Goal: Task Accomplishment & Management: Use online tool/utility

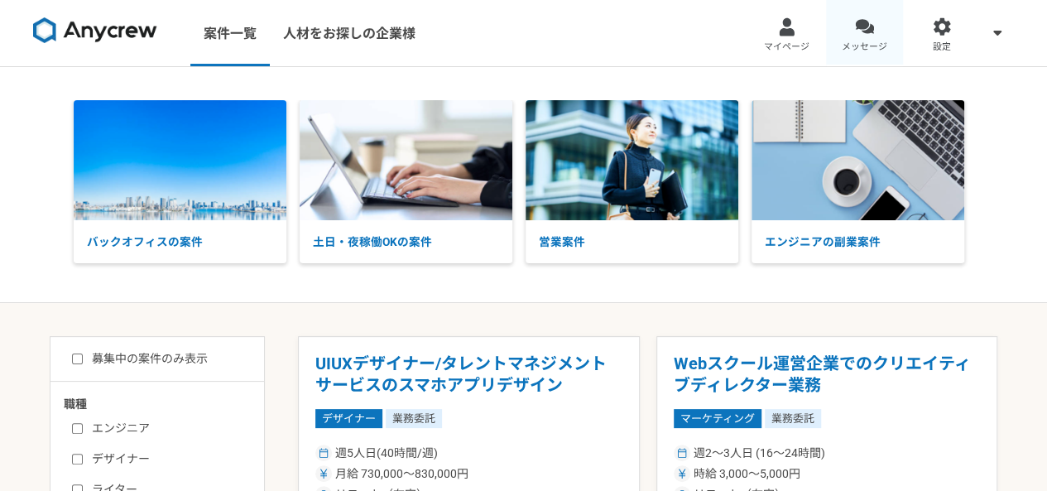
click at [892, 34] on link "メッセージ" at bounding box center [865, 33] width 78 height 66
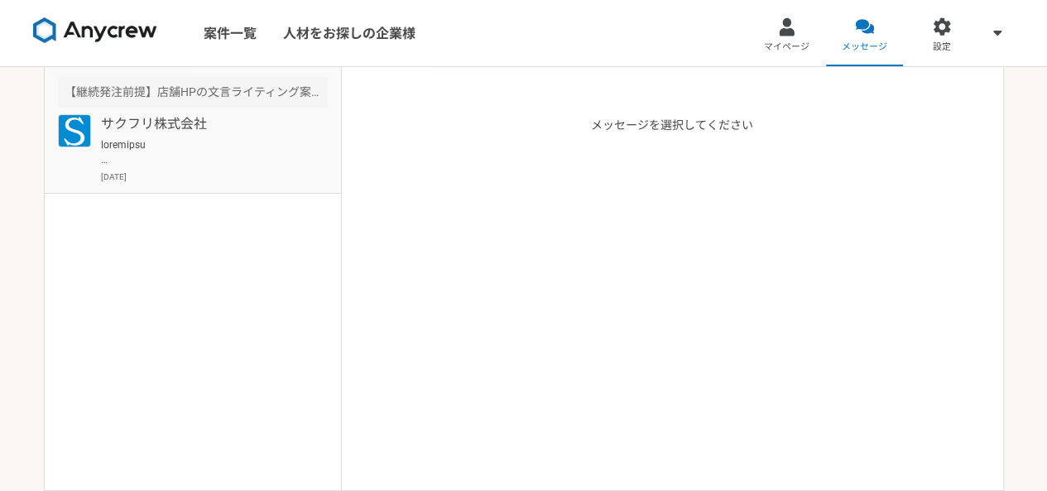
click at [166, 119] on p "サクフリ株式会社" at bounding box center [203, 124] width 204 height 20
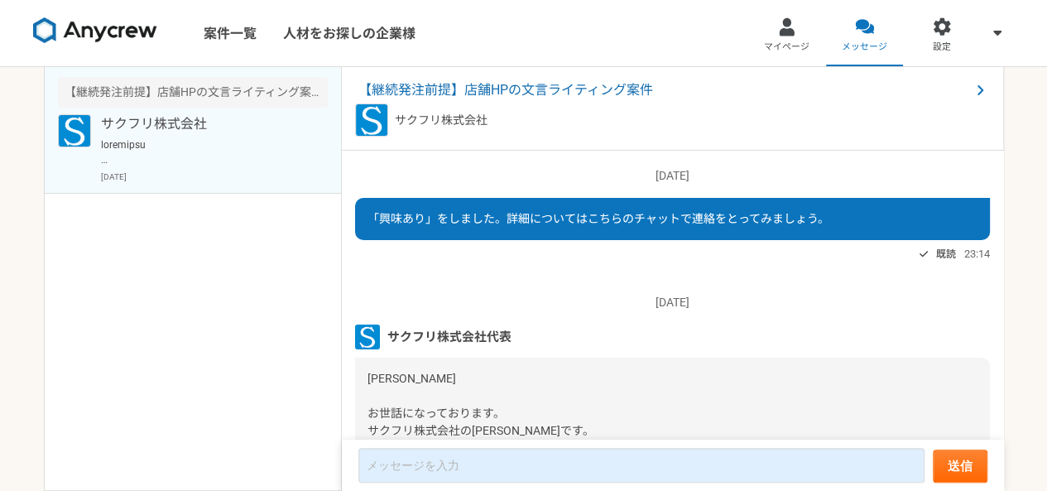
scroll to position [409, 0]
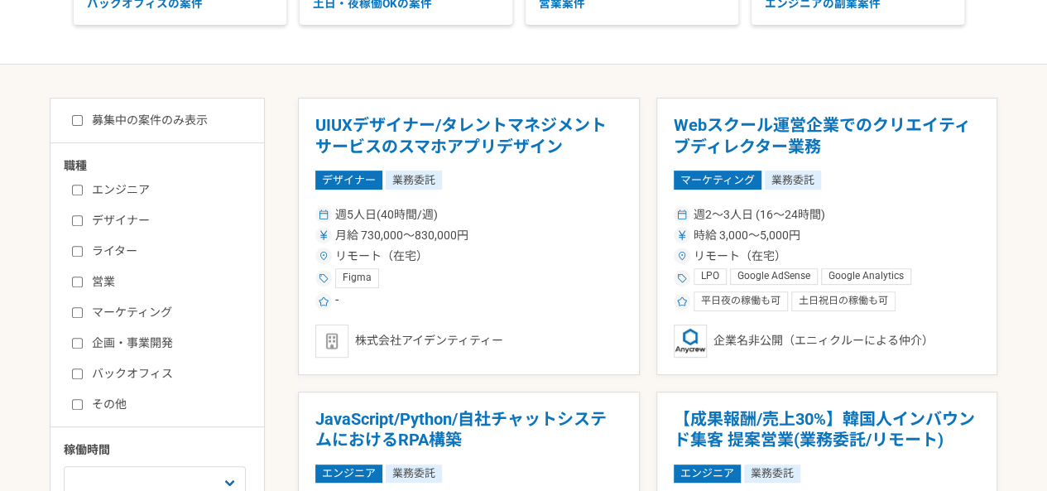
scroll to position [255, 0]
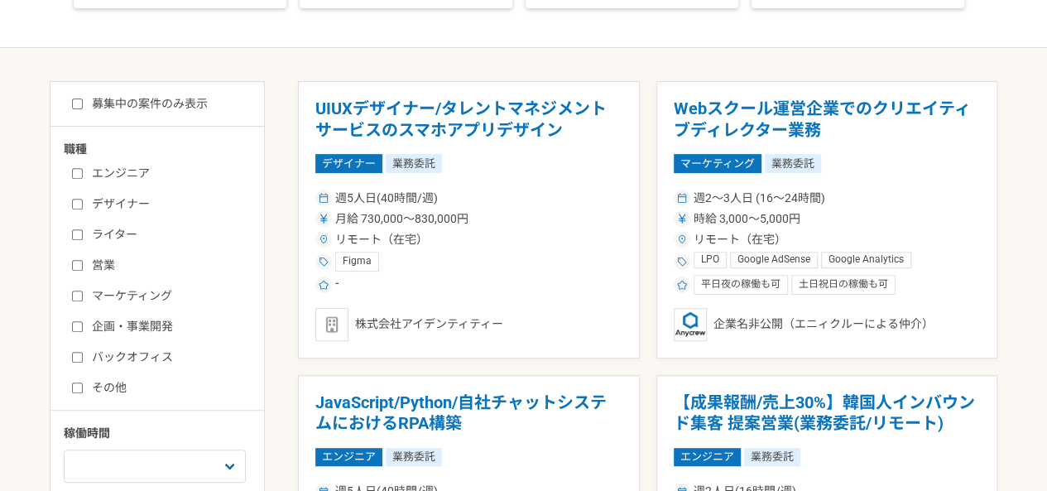
click at [124, 228] on label "ライター" at bounding box center [167, 234] width 190 height 17
click at [83, 229] on input "ライター" at bounding box center [77, 234] width 11 height 11
click at [82, 226] on label "ライター" at bounding box center [167, 234] width 190 height 17
click at [82, 229] on input "ライター" at bounding box center [77, 234] width 11 height 11
checkbox input "false"
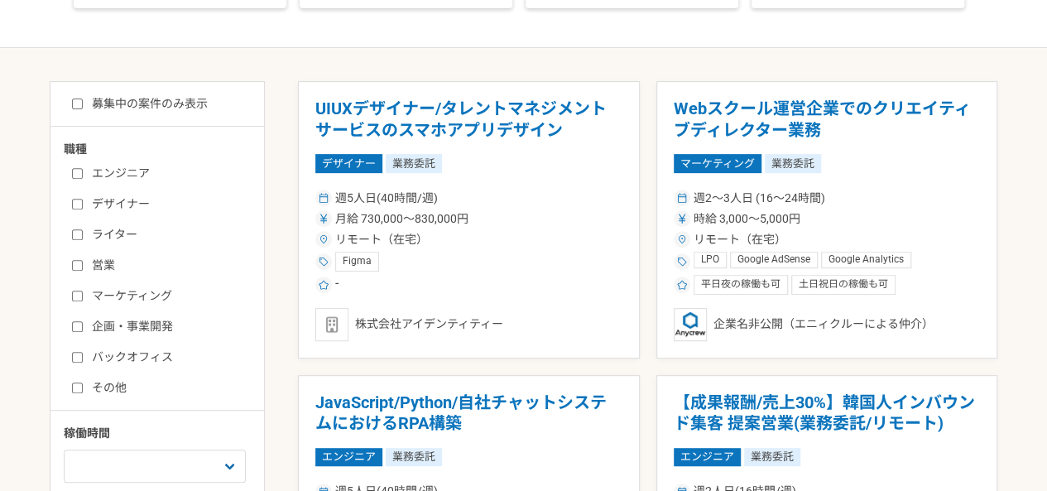
click at [94, 289] on label "マーケティング" at bounding box center [167, 295] width 190 height 17
click at [83, 291] on input "マーケティング" at bounding box center [77, 296] width 11 height 11
checkbox input "true"
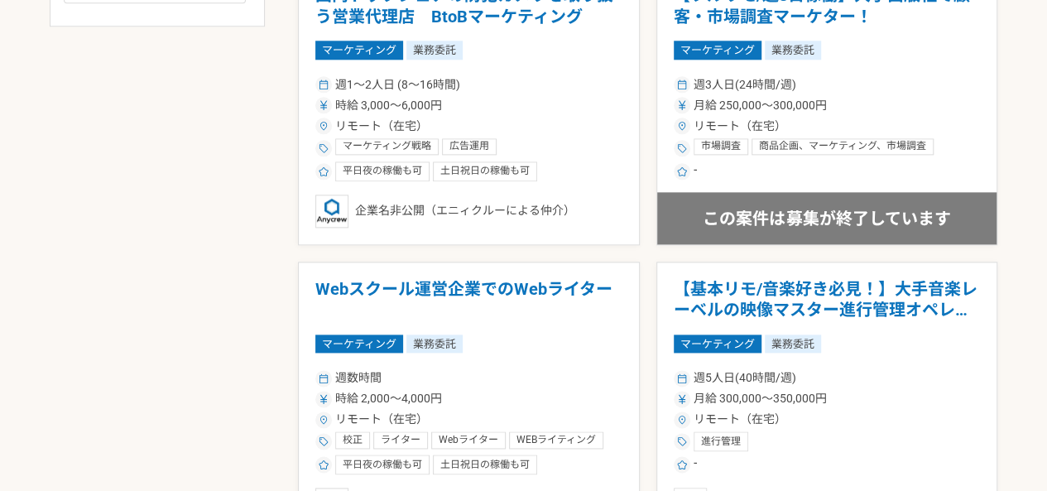
scroll to position [968, 0]
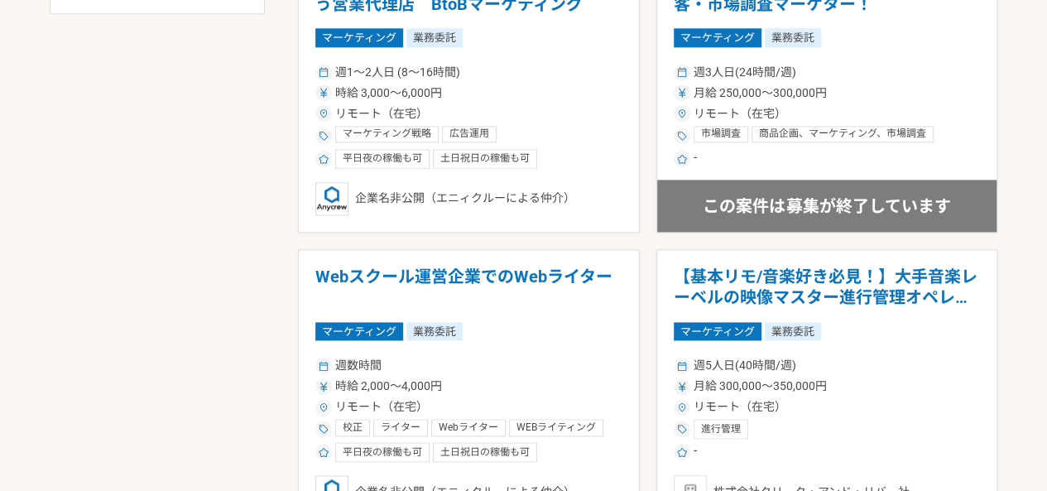
drag, startPoint x: 1032, startPoint y: 165, endPoint x: 1031, endPoint y: 174, distance: 9.3
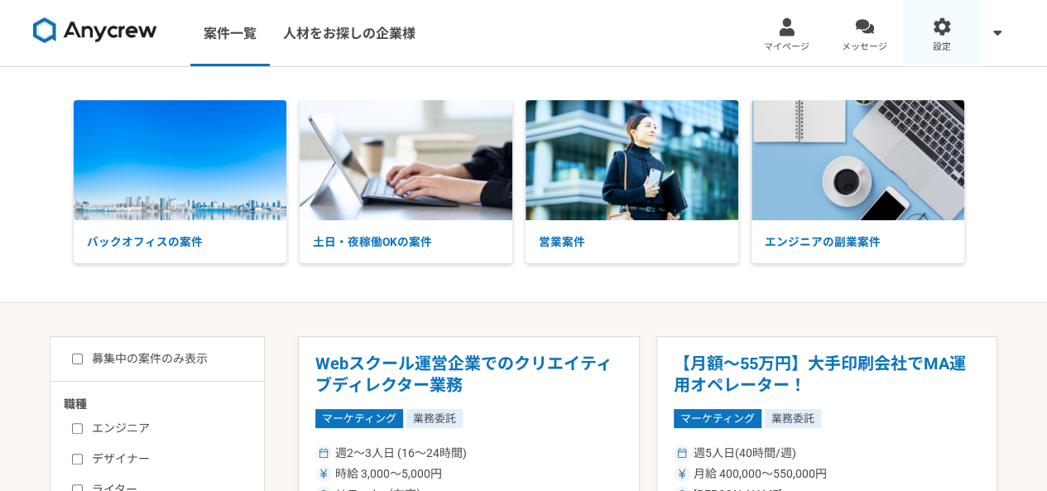
scroll to position [255, 0]
